Goal: Task Accomplishment & Management: Manage account settings

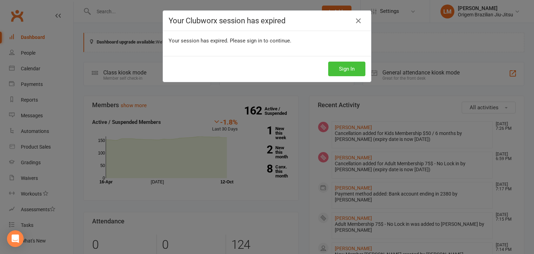
click at [340, 66] on button "Sign In" at bounding box center [346, 69] width 37 height 15
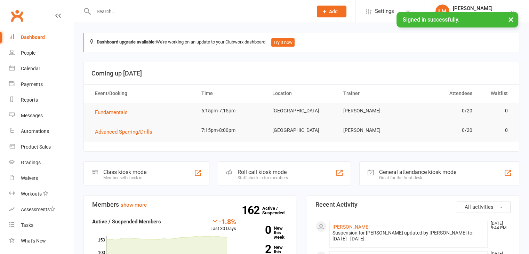
click at [104, 12] on input "text" at bounding box center [200, 12] width 216 height 10
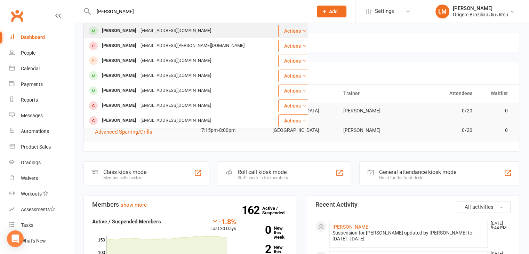
type input "[PERSON_NAME]"
click at [111, 31] on div "[PERSON_NAME]" at bounding box center [119, 31] width 39 height 10
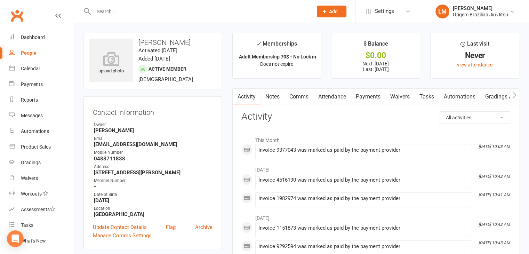
click at [366, 98] on link "Payments" at bounding box center [368, 97] width 34 height 16
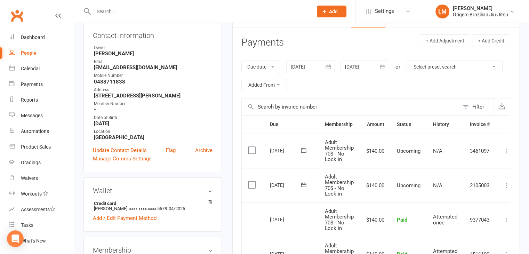
scroll to position [104, 0]
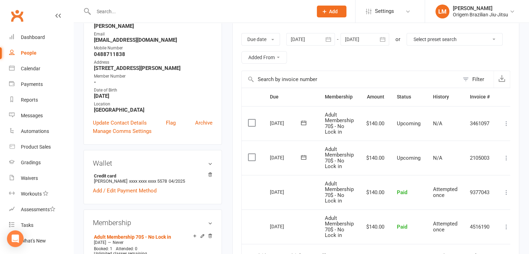
click at [224, 97] on div "upload photo [PERSON_NAME] Activated [DATE] Added [DATE] Active member [DEMOGRA…" at bounding box center [152, 256] width 149 height 656
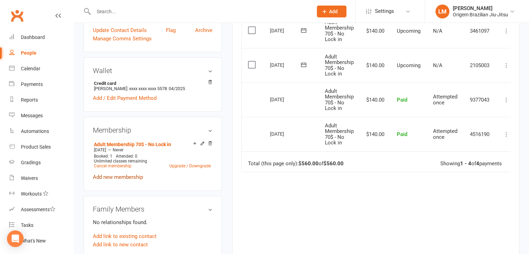
scroll to position [209, 0]
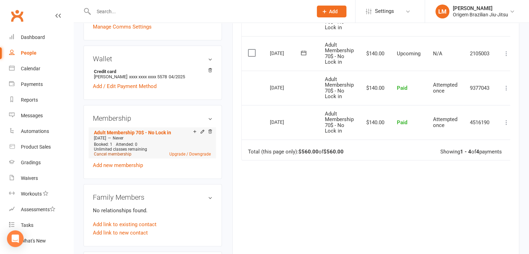
click at [112, 154] on link "Cancel membership" at bounding box center [113, 154] width 38 height 5
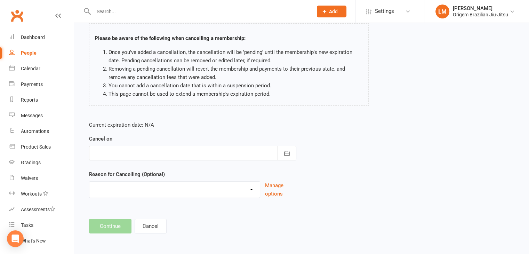
scroll to position [46, 0]
click at [150, 152] on div at bounding box center [192, 153] width 207 height 15
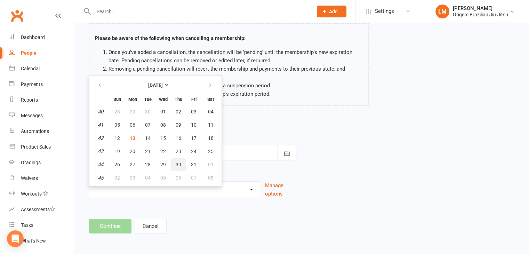
click at [177, 162] on span "30" at bounding box center [179, 165] width 6 height 6
type input "[DATE]"
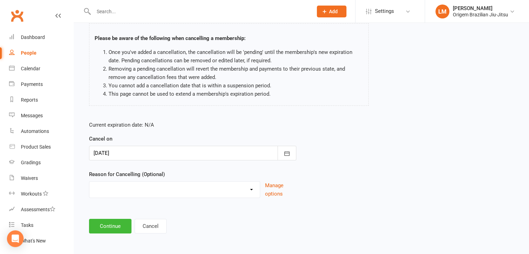
click at [163, 190] on select "Holiday Injury Other reason" at bounding box center [174, 189] width 171 height 14
select select "2"
click at [89, 182] on select "Holiday Injury Other reason" at bounding box center [174, 189] width 171 height 14
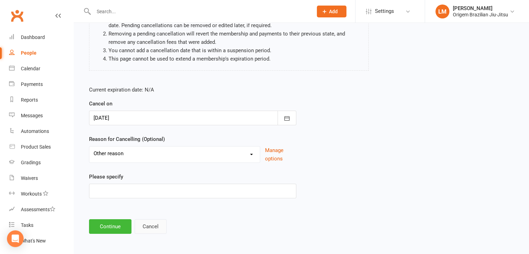
scroll to position [81, 0]
click at [121, 230] on button "Continue" at bounding box center [110, 226] width 42 height 15
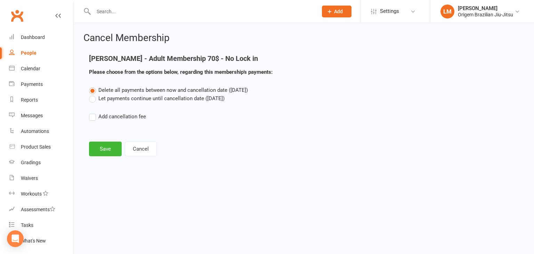
click at [92, 100] on label "Let payments continue until cancellation date ([DATE])" at bounding box center [157, 98] width 136 height 8
click at [92, 94] on input "Let payments continue until cancellation date ([DATE])" at bounding box center [91, 94] width 5 height 0
click at [98, 147] on button "Save" at bounding box center [105, 149] width 33 height 15
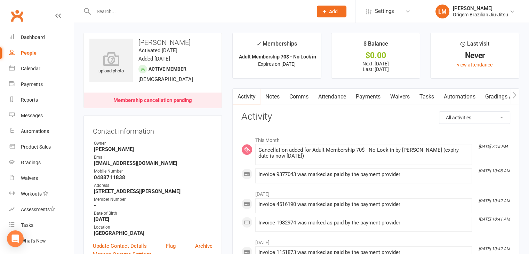
click at [112, 14] on input "text" at bounding box center [200, 12] width 216 height 10
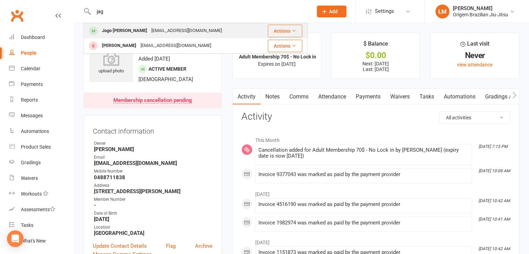
type input "jag"
click at [116, 26] on div "Jago [PERSON_NAME]" at bounding box center [124, 31] width 49 height 10
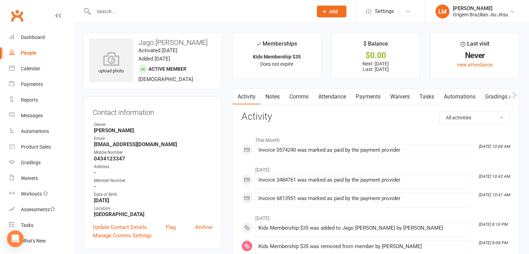
click at [368, 100] on link "Payments" at bounding box center [368, 97] width 34 height 16
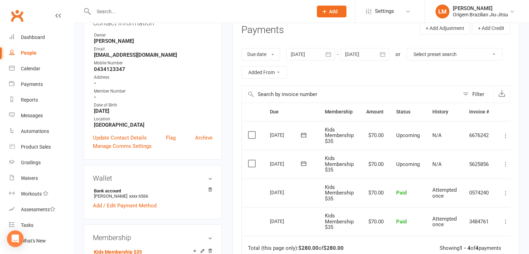
scroll to position [104, 0]
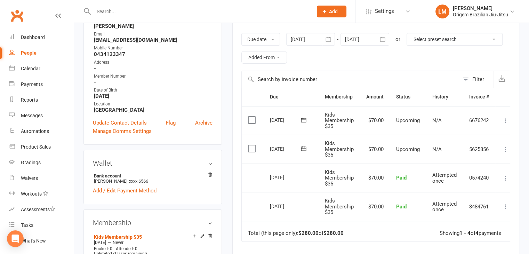
click at [508, 151] on icon at bounding box center [505, 149] width 7 height 7
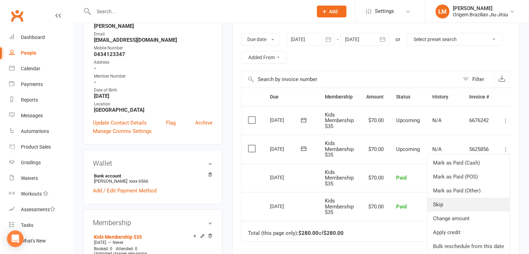
click at [486, 199] on link "Skip" at bounding box center [469, 205] width 82 height 14
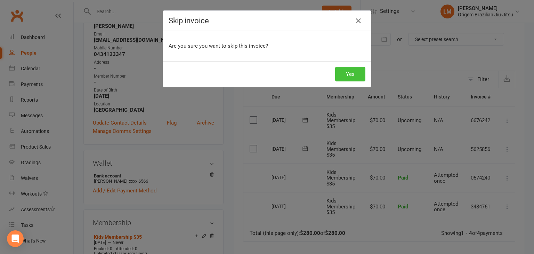
click at [341, 73] on button "Yes" at bounding box center [350, 74] width 30 height 15
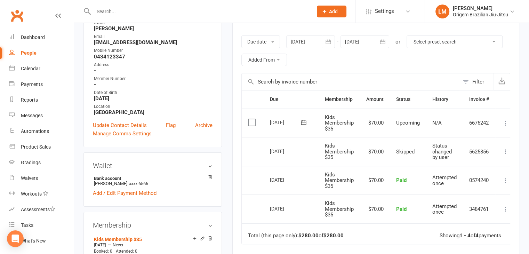
scroll to position [0, 0]
